Goal: Task Accomplishment & Management: Complete application form

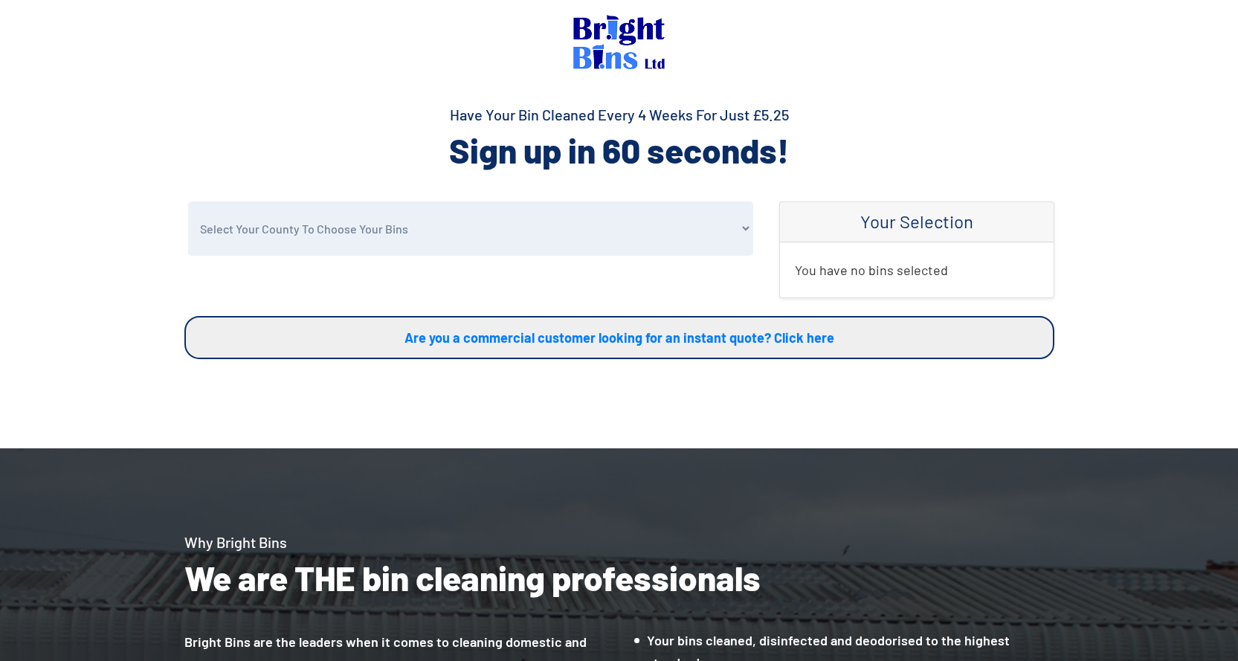
click at [323, 242] on select "Select Your County To Choose Your Bins [GEOGRAPHIC_DATA] [GEOGRAPHIC_DATA] [GEO…" at bounding box center [470, 229] width 565 height 54
select select "Halton"
click at [188, 202] on select "Select Your County To Choose Your Bins [GEOGRAPHIC_DATA] [GEOGRAPHIC_DATA] [GEO…" at bounding box center [470, 229] width 565 height 54
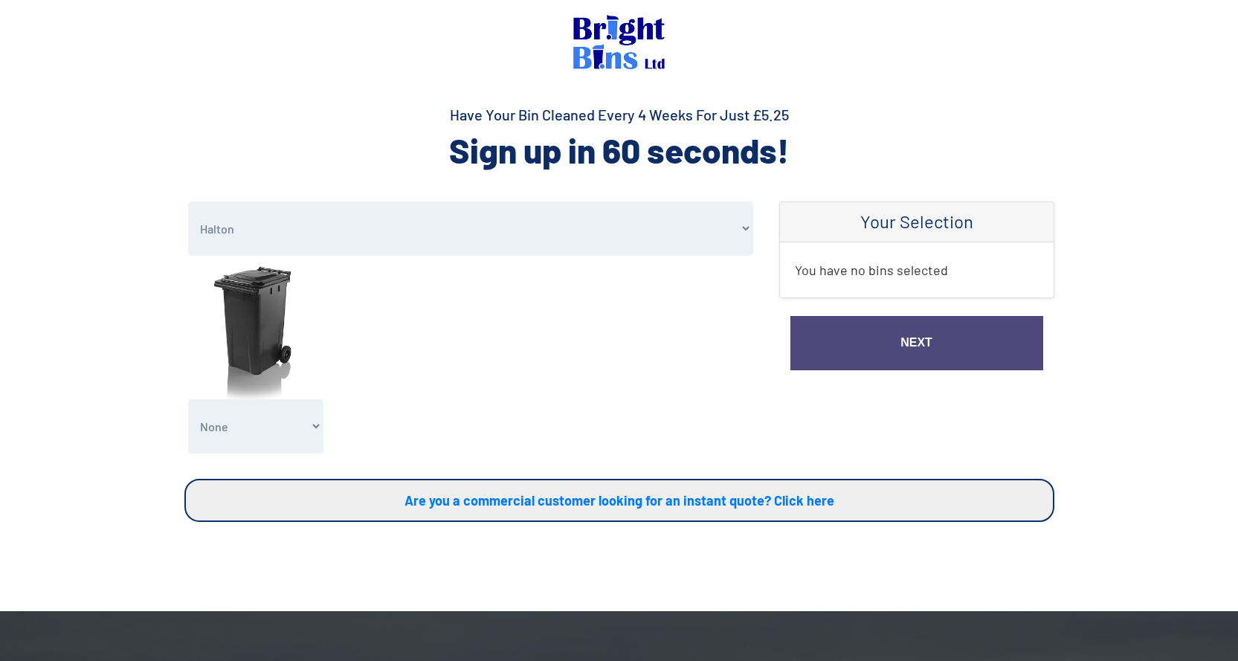
click at [268, 423] on select "None General Waste Bin - X1 (£5.25) General Waste Bin - X2 (£10.50) General Was…" at bounding box center [256, 426] width 136 height 54
select select "1"
click at [188, 399] on select "None General Waste Bin - X1 (£5.25) General Waste Bin - X2 (£10.50) General Was…" at bounding box center [256, 426] width 136 height 54
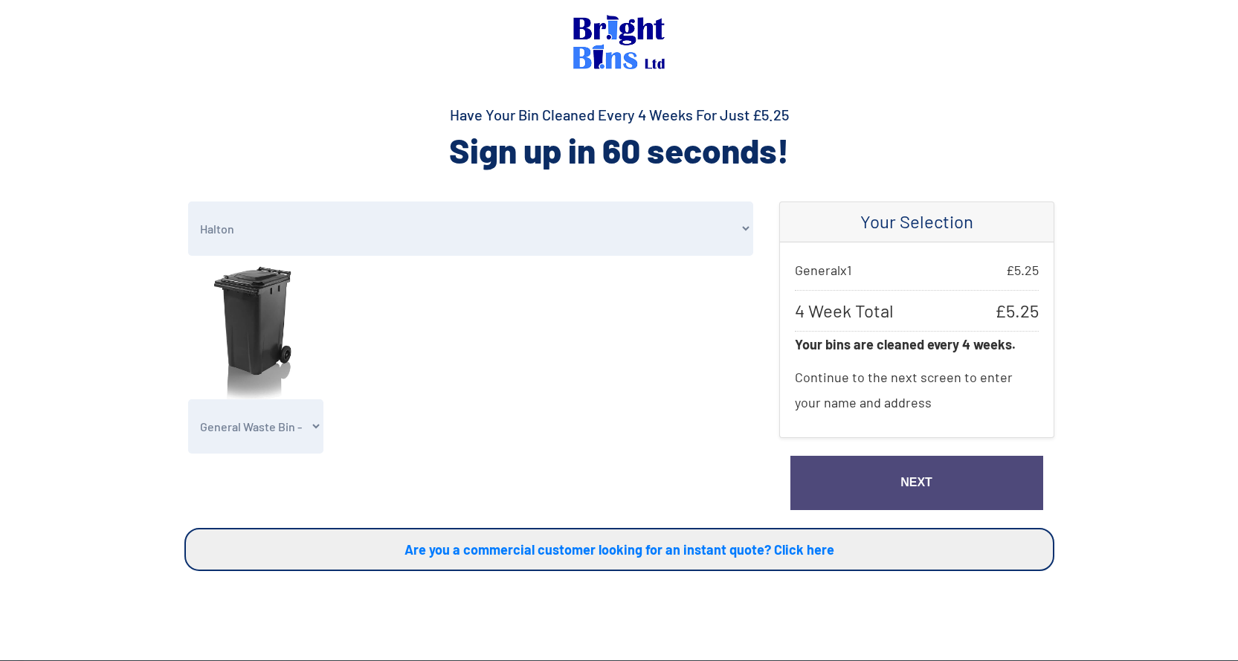
click at [900, 474] on link "Next" at bounding box center [917, 483] width 253 height 54
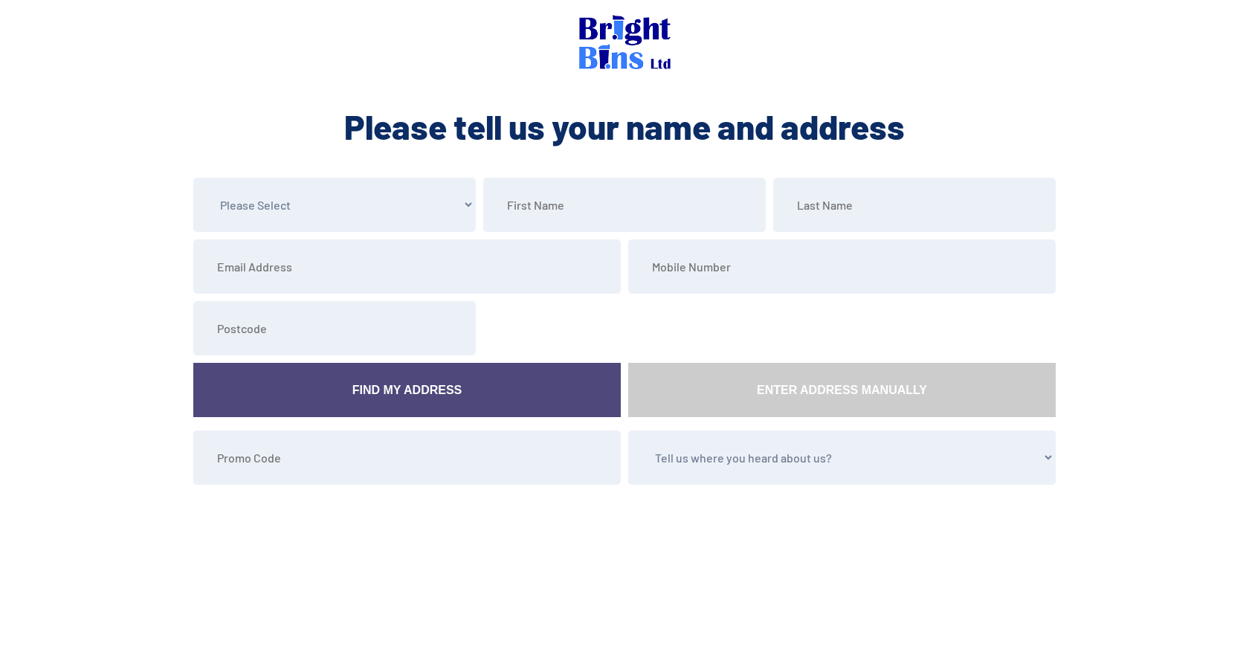
click at [333, 213] on select "Please Select Mr Mrs Miss Ms Dr Other" at bounding box center [334, 205] width 283 height 54
select select "Mrs"
click at [193, 178] on select "Please Select Mr Mrs Miss Ms Dr Other" at bounding box center [334, 205] width 283 height 54
click at [574, 210] on input "text" at bounding box center [624, 205] width 283 height 54
type input "Barbara"
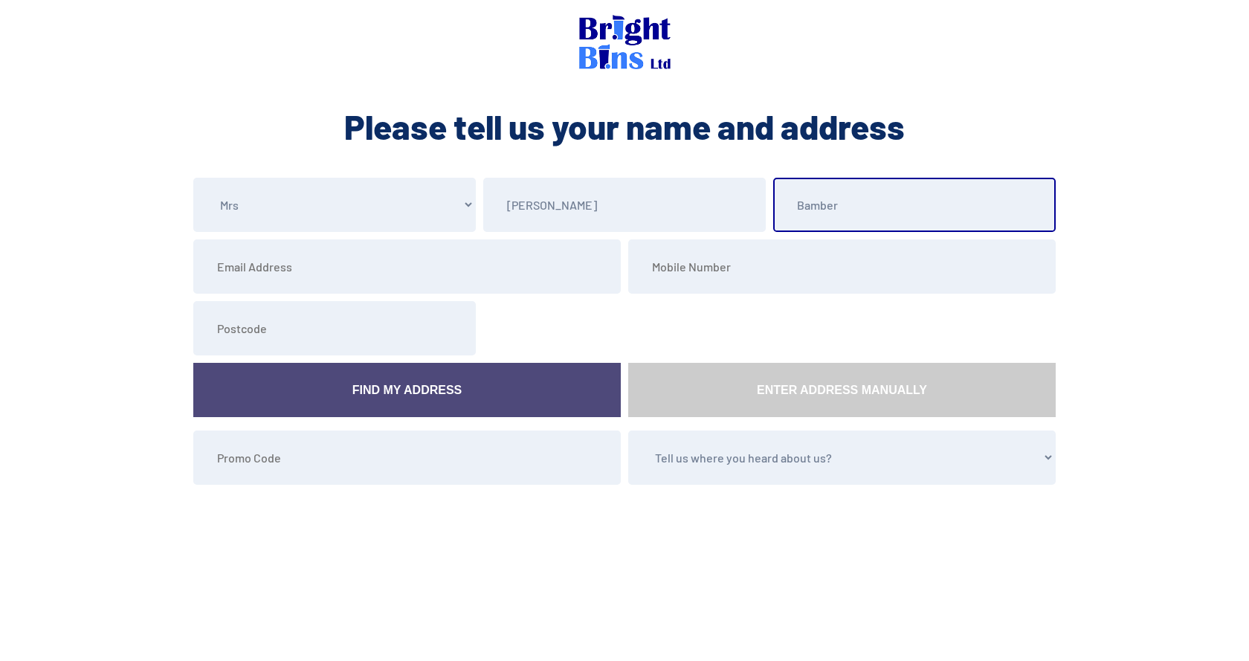
type input "Bamber"
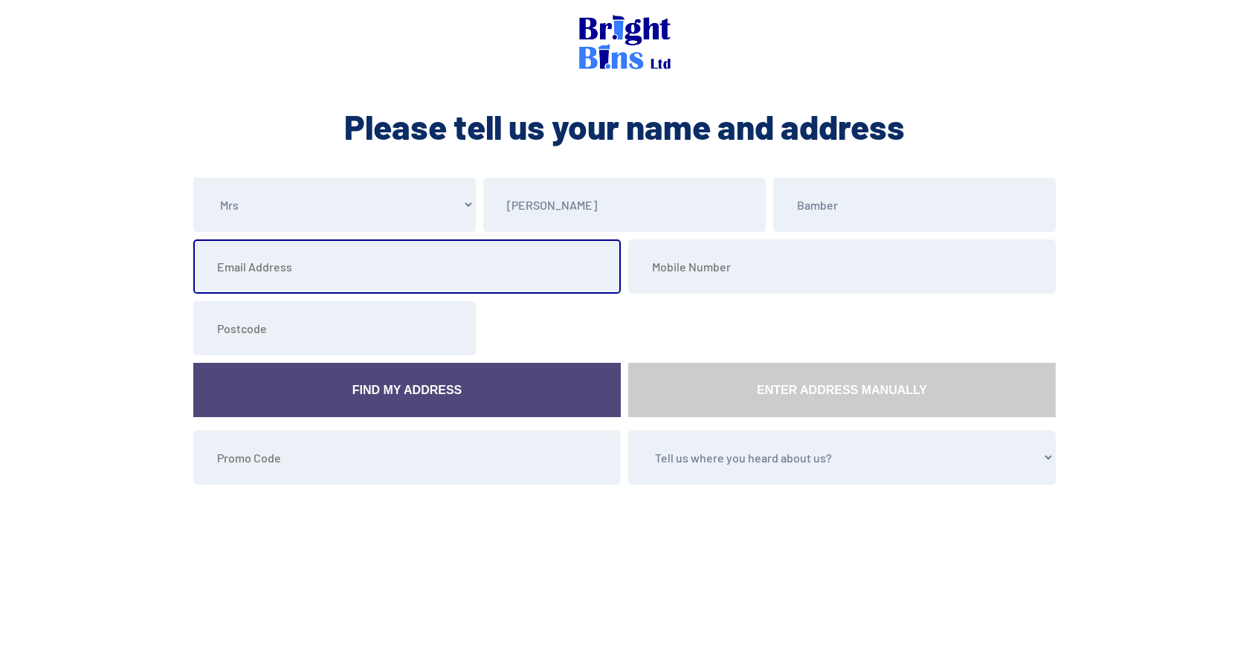
click at [267, 272] on input "email" at bounding box center [407, 266] width 428 height 54
type input "barbarabambermrs@yopmail.com"
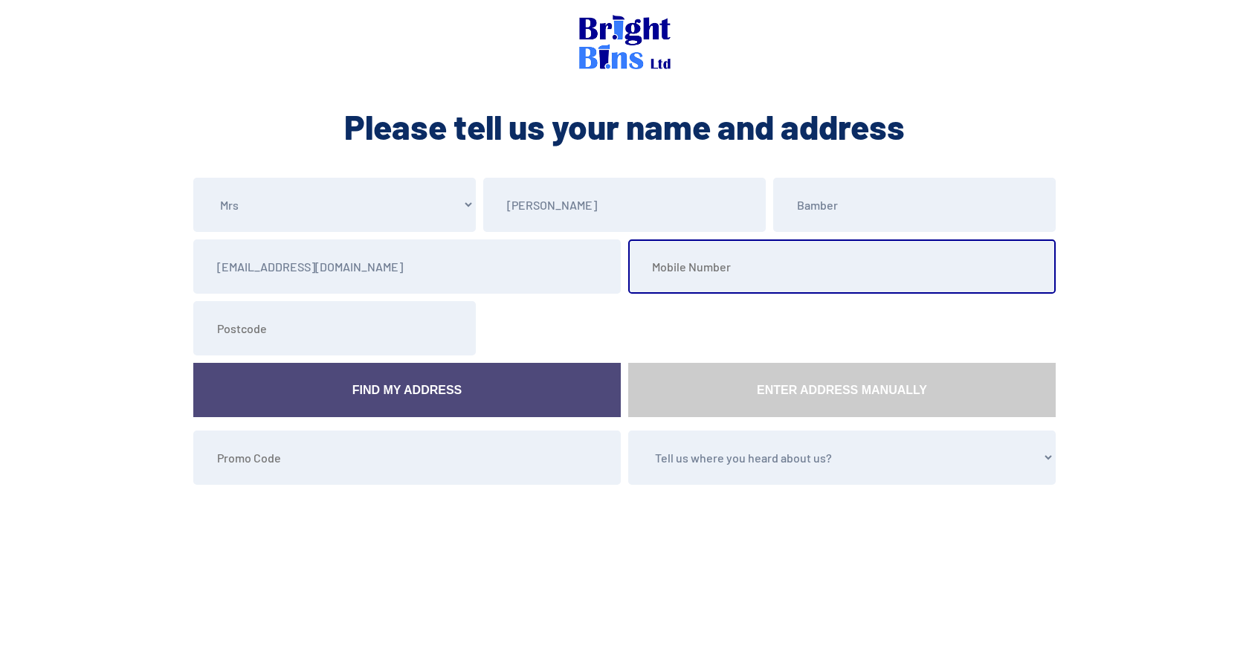
click at [689, 275] on input "tel" at bounding box center [842, 266] width 428 height 54
click at [669, 276] on input "tel" at bounding box center [842, 266] width 428 height 54
type input "07368130644"
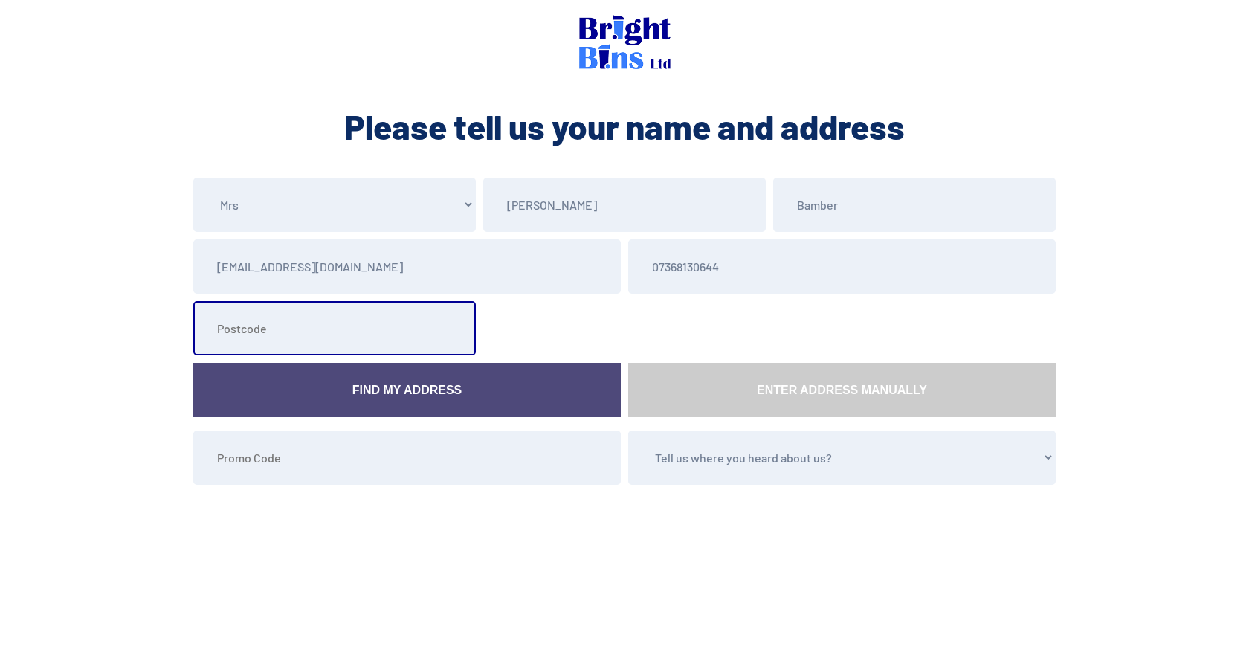
click at [268, 332] on input "text" at bounding box center [334, 328] width 283 height 54
type input "WA8 8EE"
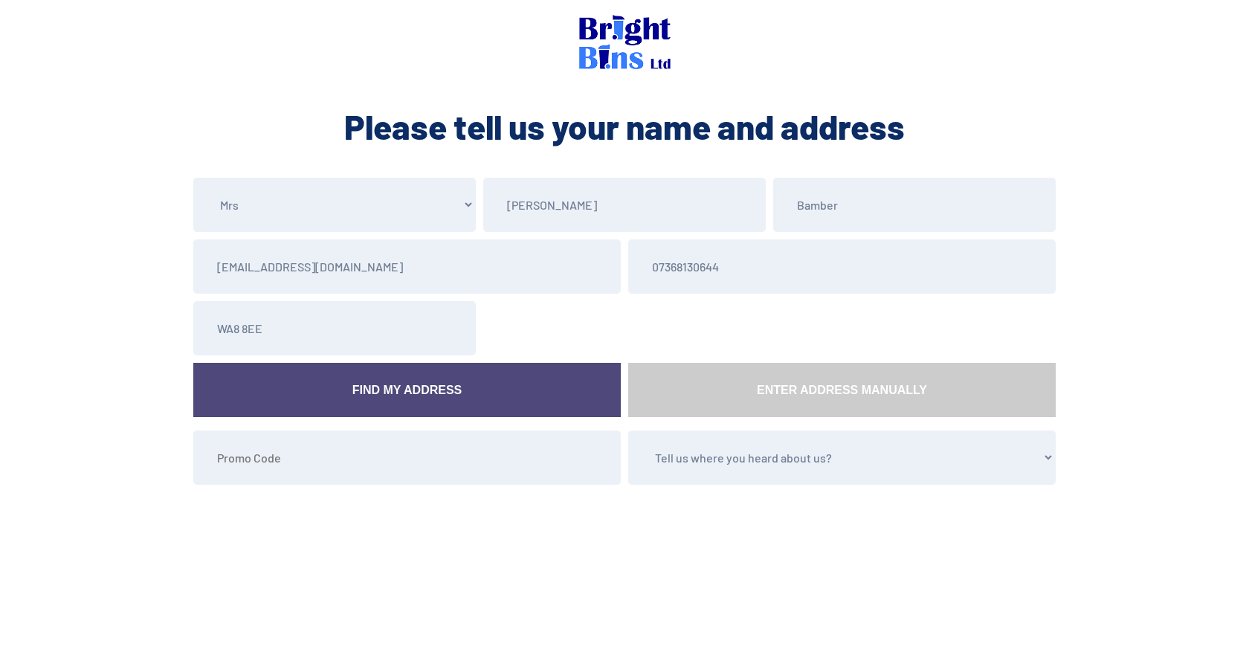
click at [346, 392] on link "Find My Address" at bounding box center [407, 390] width 428 height 54
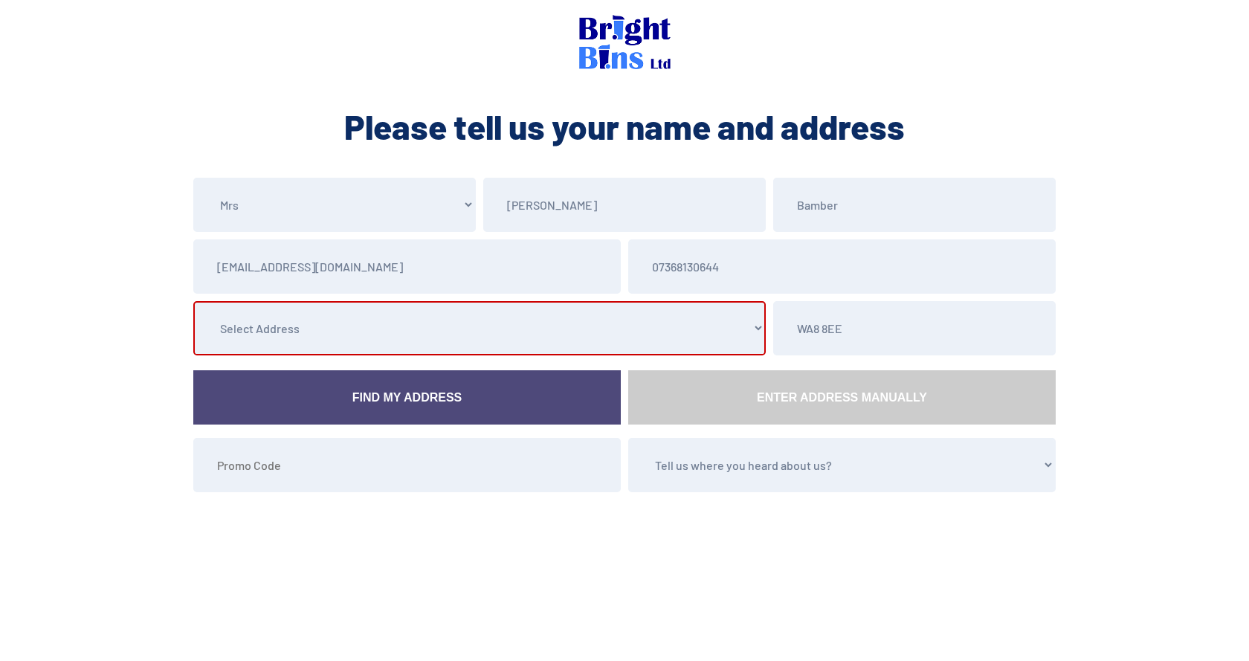
click at [387, 323] on select "Select Address 25 Cunningham Road, , , , , Widnes, Cheshire 26 Cunningham Road,…" at bounding box center [479, 328] width 573 height 54
select select "[GEOGRAPHIC_DATA]"
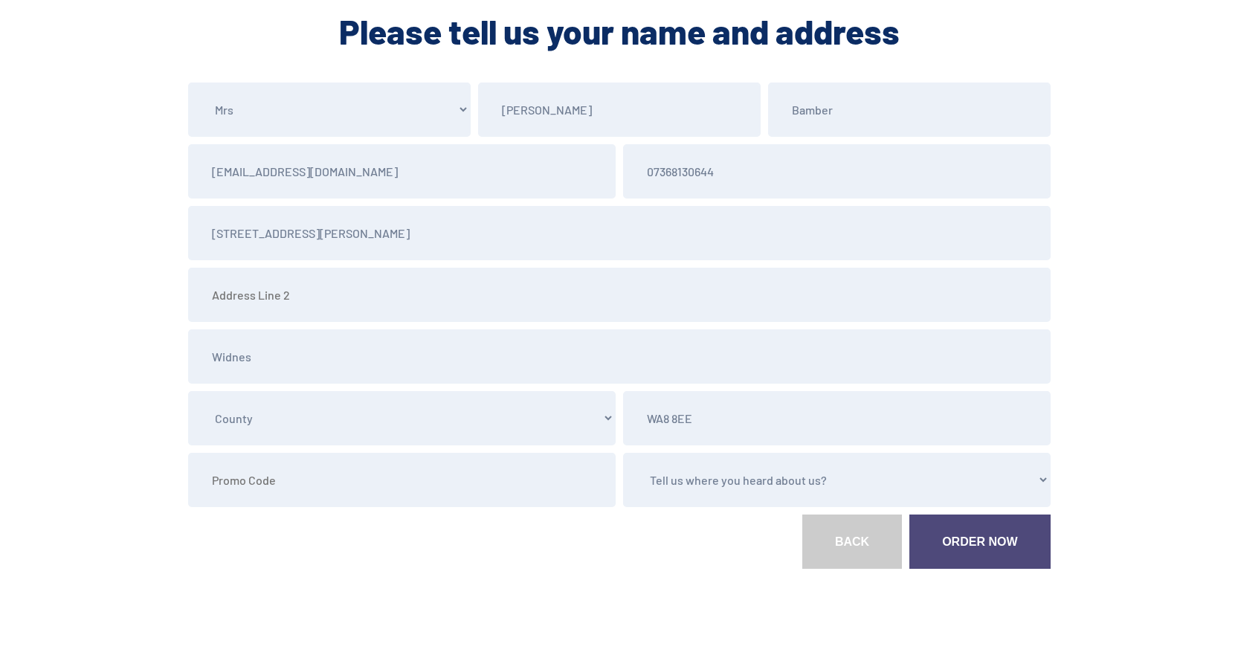
scroll to position [116, 0]
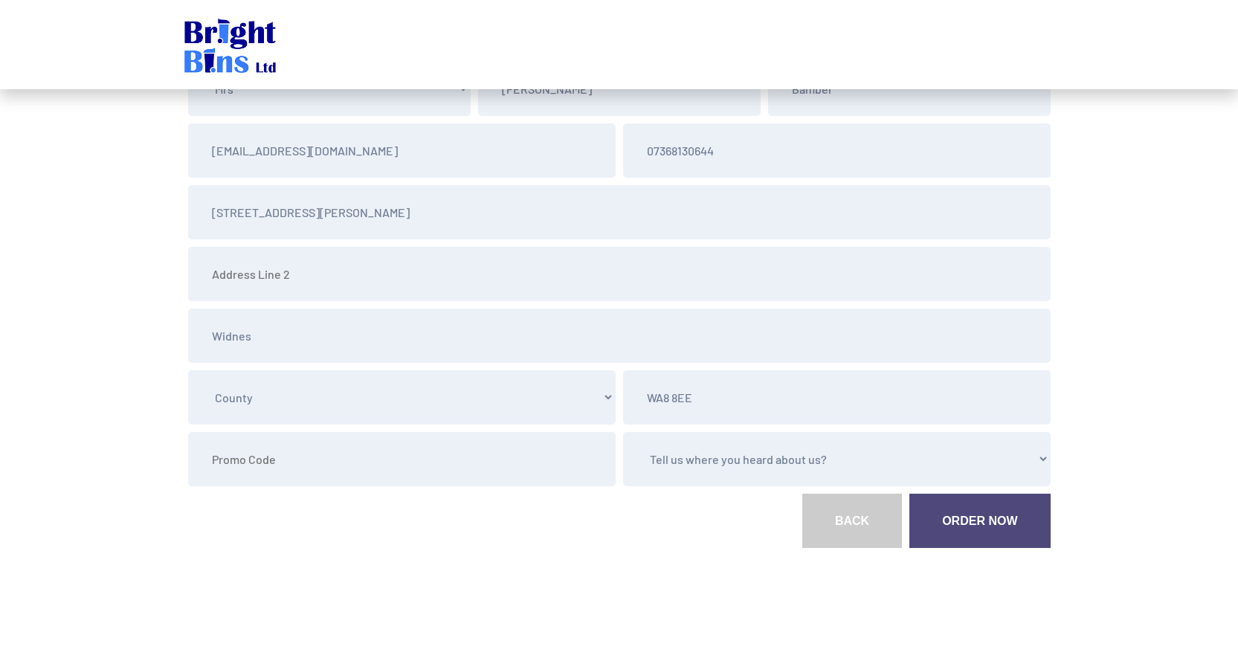
click at [736, 466] on select "Tell us where you heard about us? Word of Mouth Leaflet Sticker On Bin Spoke To…" at bounding box center [837, 459] width 428 height 54
select select "Sticker On Bin"
click at [623, 432] on select "Tell us where you heard about us? Word of Mouth Leaflet Sticker On Bin Spoke To…" at bounding box center [837, 459] width 428 height 54
click at [988, 527] on link "Order Now" at bounding box center [980, 521] width 141 height 54
